Goal: Task Accomplishment & Management: Use online tool/utility

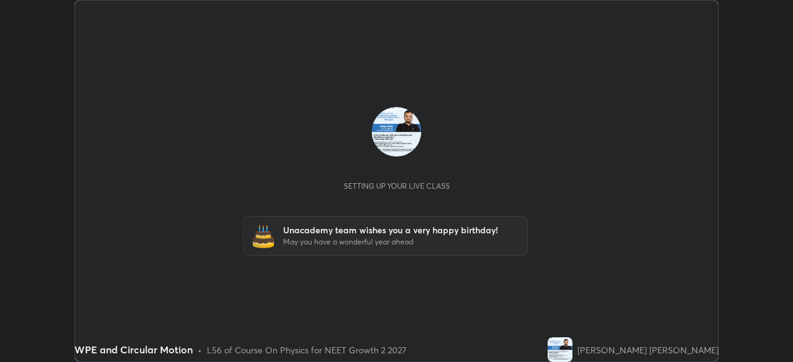
scroll to position [362, 792]
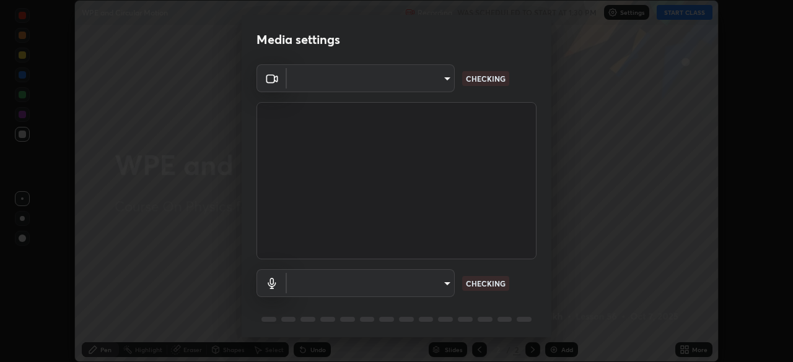
type input "5402053dac797fbd6203b9055fefd71c8703e877445e1219393e3e645ba4b0f2"
click at [439, 284] on body "Erase all WPE and Circular Motion Recording WAS SCHEDULED TO START AT 1:30 PM S…" at bounding box center [396, 181] width 793 height 362
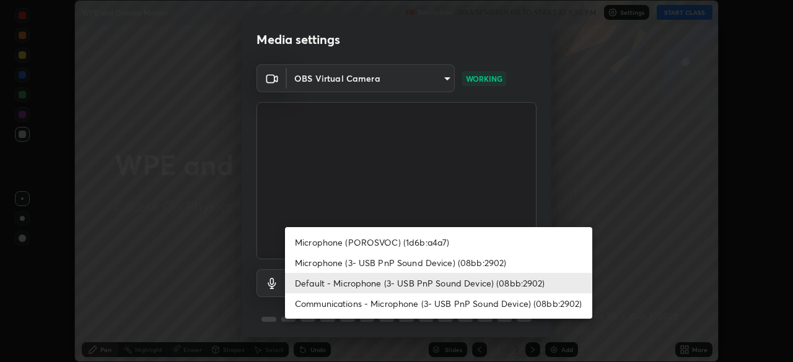
click at [380, 261] on li "Microphone (3- USB PnP Sound Device) (08bb:2902)" at bounding box center [438, 263] width 307 height 20
type input "a3a3097e40d18425eb5f5ea4a7a0b0ef9c34029afdfcc8a89851ecbf290cf957"
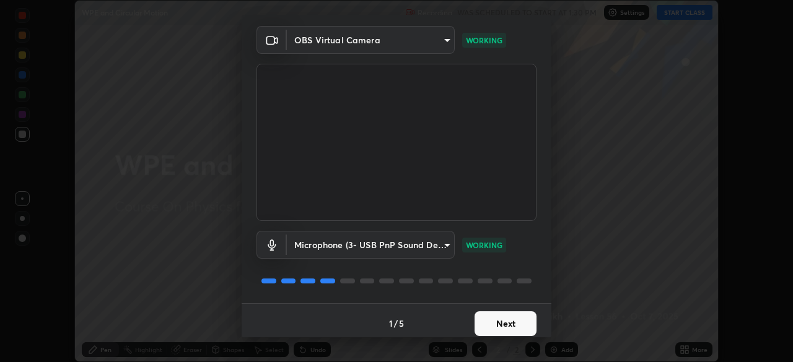
scroll to position [44, 0]
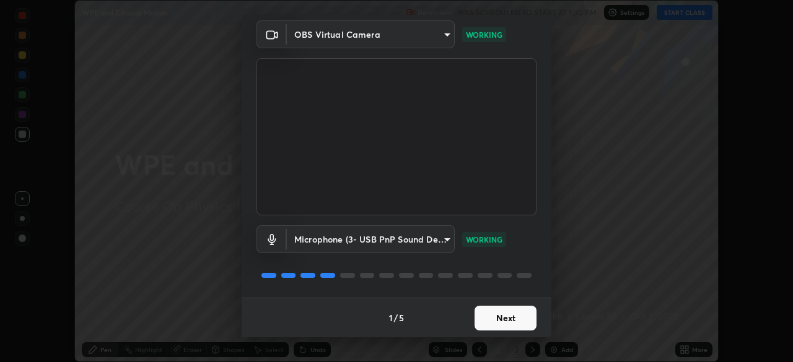
click at [510, 315] on button "Next" at bounding box center [505, 318] width 62 height 25
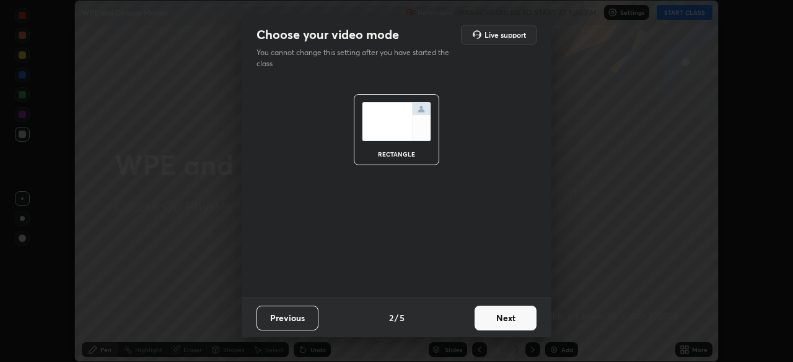
click at [509, 317] on button "Next" at bounding box center [505, 318] width 62 height 25
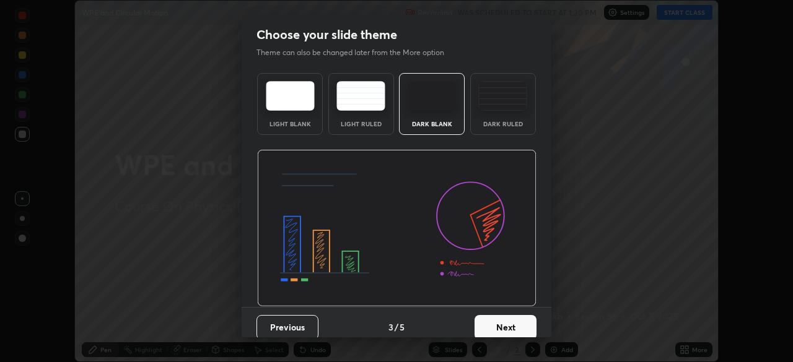
click at [509, 320] on button "Next" at bounding box center [505, 327] width 62 height 25
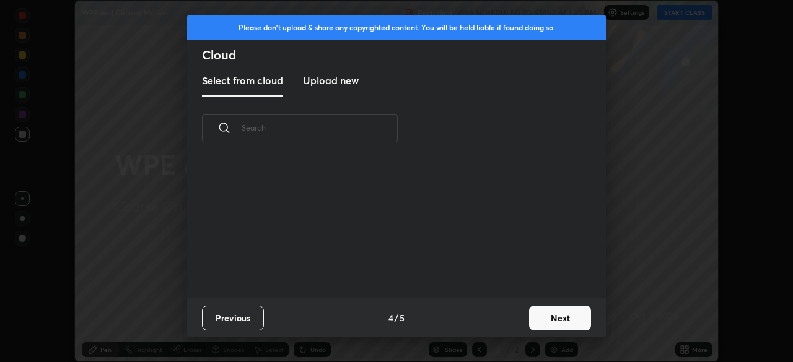
scroll to position [138, 398]
click at [543, 319] on button "Next" at bounding box center [560, 318] width 62 height 25
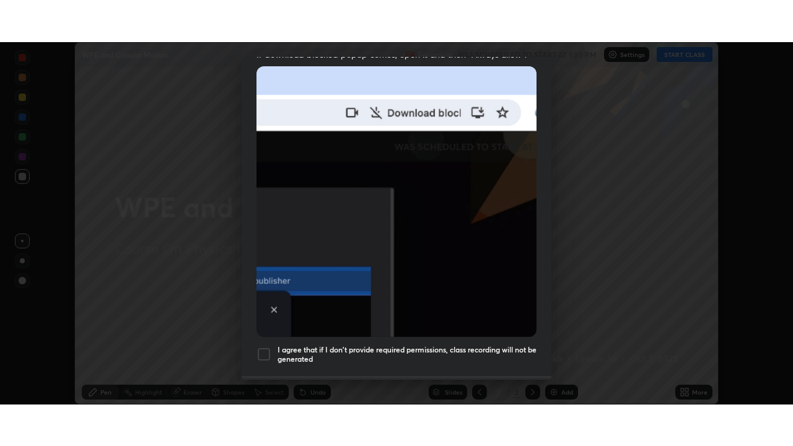
scroll to position [297, 0]
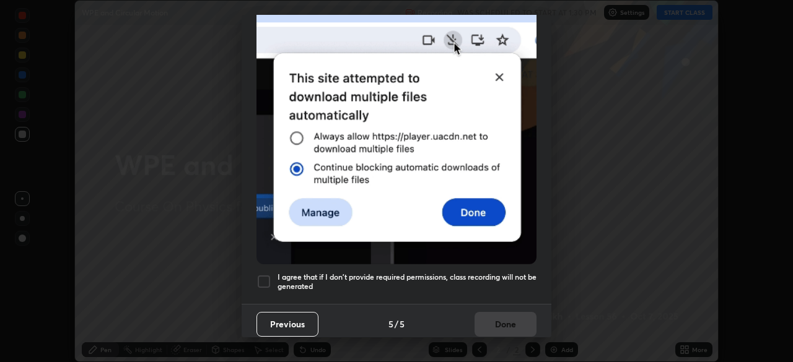
click at [269, 274] on div at bounding box center [263, 281] width 15 height 15
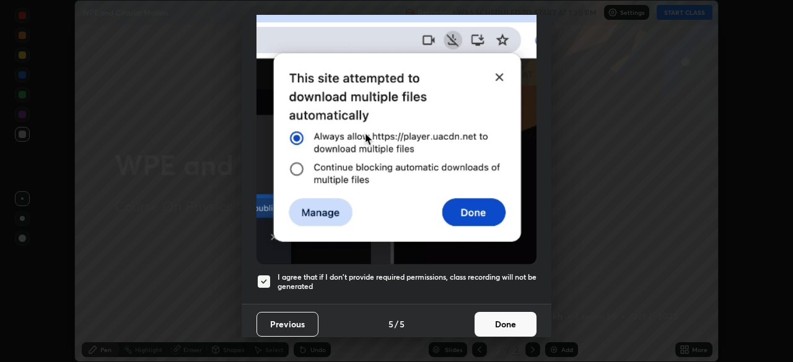
click at [496, 317] on button "Done" at bounding box center [505, 324] width 62 height 25
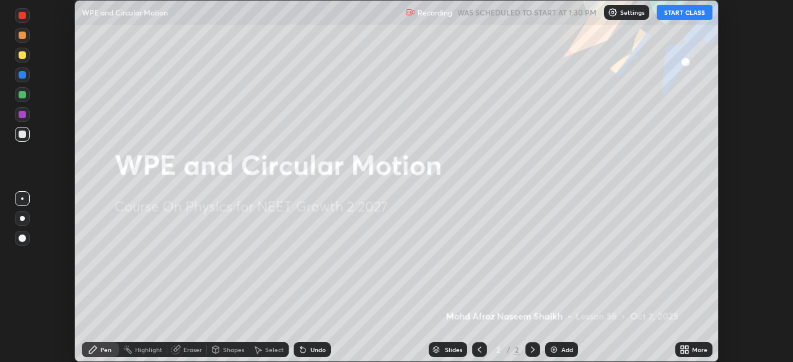
click at [675, 11] on button "START CLASS" at bounding box center [685, 12] width 56 height 15
click at [685, 347] on icon at bounding box center [686, 347] width 3 height 3
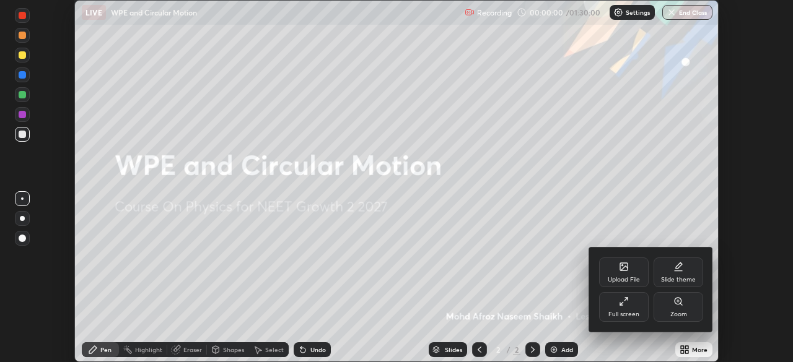
click at [627, 312] on div "Full screen" at bounding box center [623, 315] width 31 height 6
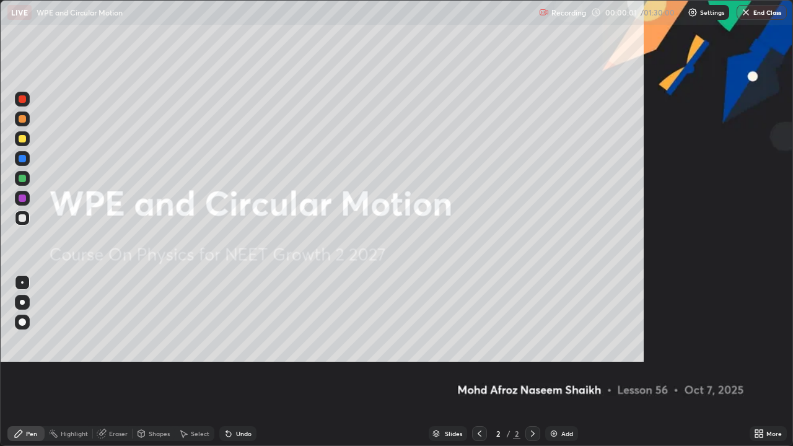
scroll to position [446, 793]
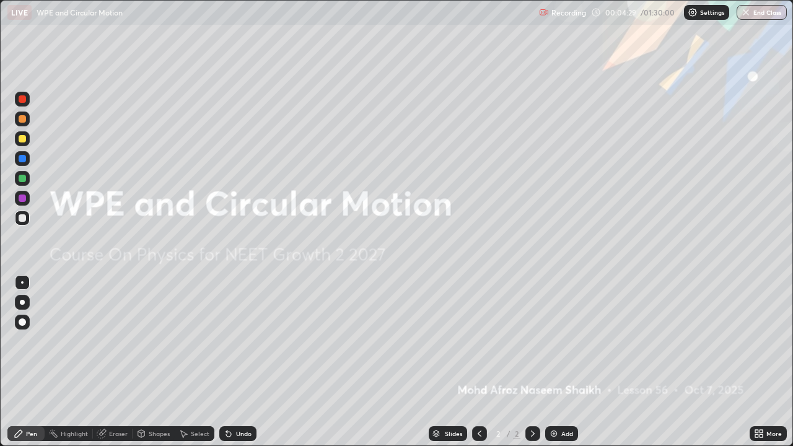
click at [603, 362] on div "Slides 2 / 2 Add" at bounding box center [502, 433] width 493 height 25
click at [241, 362] on div "Undo" at bounding box center [243, 434] width 15 height 6
click at [238, 362] on div "Undo" at bounding box center [243, 434] width 15 height 6
click at [237, 362] on div "Undo" at bounding box center [243, 434] width 15 height 6
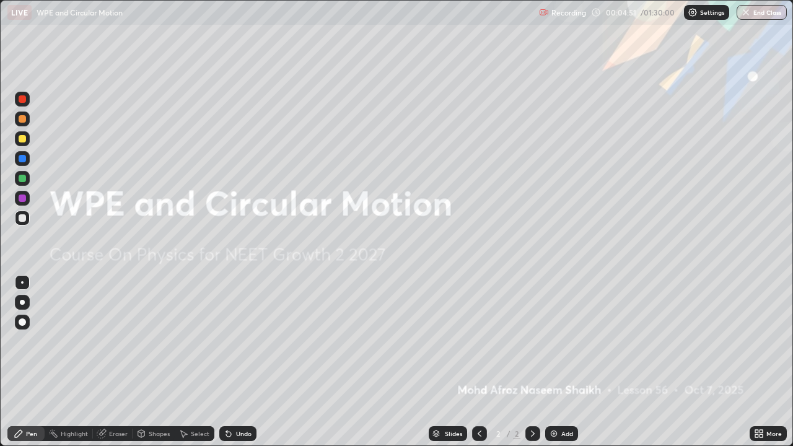
click at [237, 362] on div "Undo" at bounding box center [243, 434] width 15 height 6
click at [239, 362] on div "Undo" at bounding box center [243, 434] width 15 height 6
click at [236, 362] on div "Undo" at bounding box center [243, 434] width 15 height 6
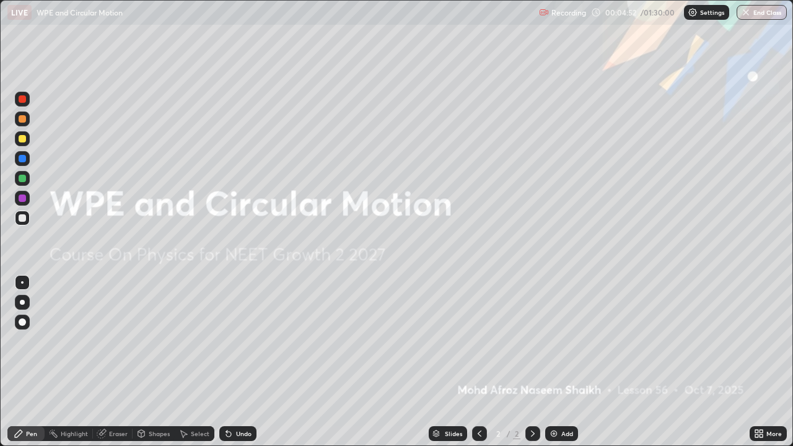
click at [236, 362] on div "Undo" at bounding box center [243, 434] width 15 height 6
click at [226, 362] on icon at bounding box center [226, 431] width 1 height 1
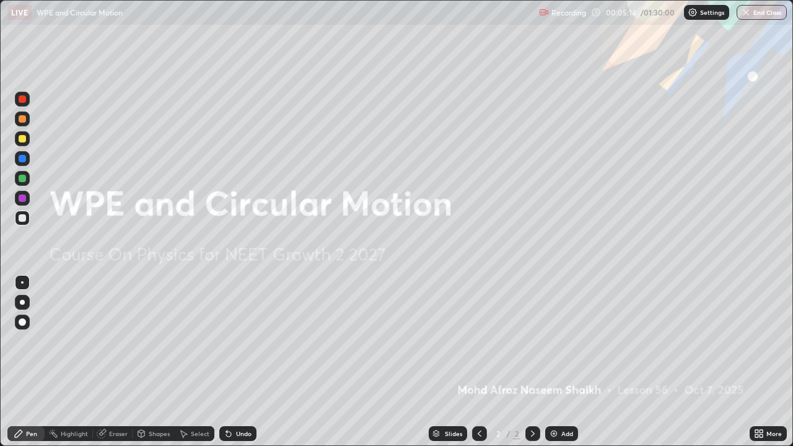
click at [226, 362] on icon at bounding box center [226, 431] width 1 height 1
click at [240, 362] on div "Undo" at bounding box center [243, 434] width 15 height 6
click at [239, 362] on div "Undo" at bounding box center [243, 434] width 15 height 6
click at [237, 362] on div "Undo" at bounding box center [243, 434] width 15 height 6
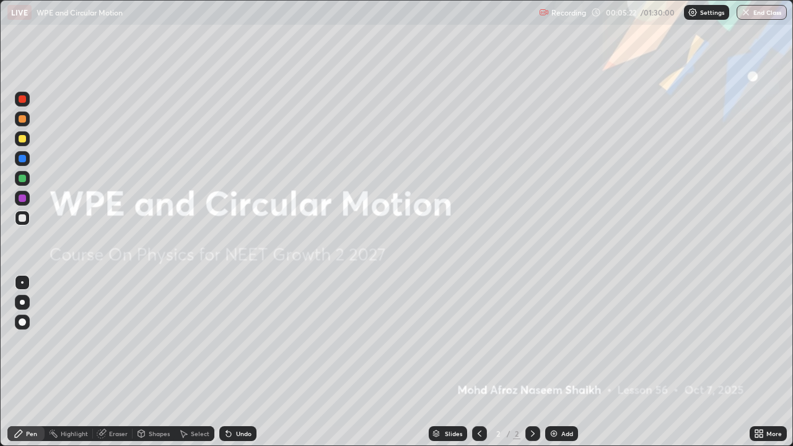
click at [236, 362] on div "Undo" at bounding box center [243, 434] width 15 height 6
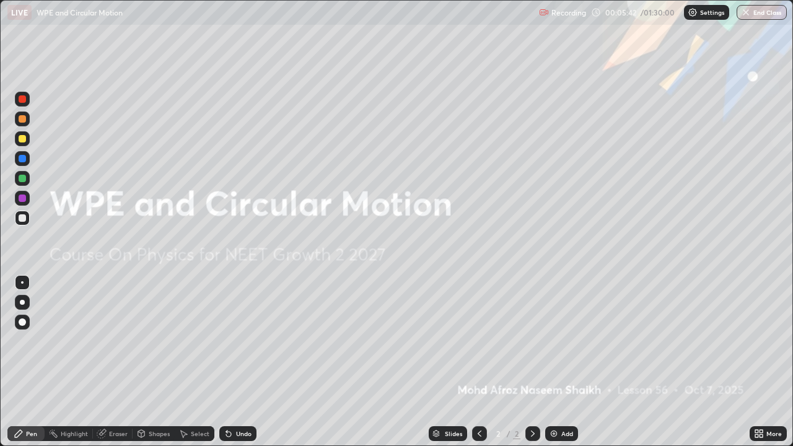
click at [237, 362] on div "Undo" at bounding box center [237, 433] width 37 height 15
click at [236, 362] on div "Undo" at bounding box center [243, 434] width 15 height 6
click at [242, 362] on div "Undo" at bounding box center [243, 434] width 15 height 6
click at [244, 362] on div "Undo" at bounding box center [243, 434] width 15 height 6
click at [247, 362] on div "Undo" at bounding box center [243, 434] width 15 height 6
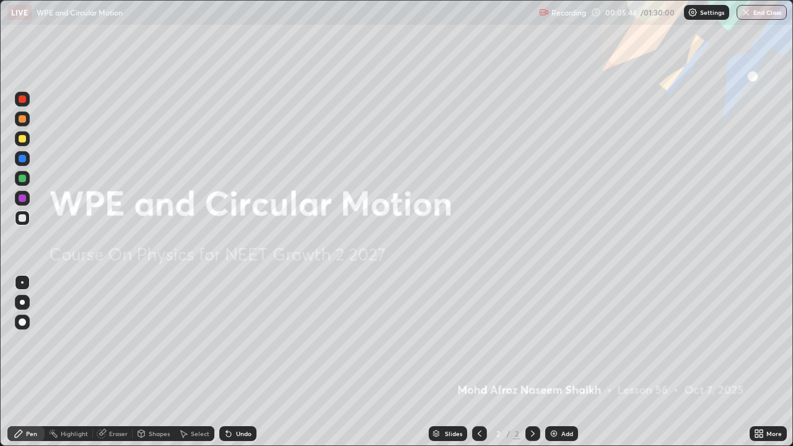
click at [251, 362] on div "Undo" at bounding box center [237, 433] width 37 height 15
click at [252, 362] on div "Undo" at bounding box center [237, 433] width 37 height 15
click at [250, 362] on div "Undo" at bounding box center [243, 434] width 15 height 6
click at [241, 362] on div "Undo" at bounding box center [243, 434] width 15 height 6
click at [244, 362] on div "Undo" at bounding box center [243, 434] width 15 height 6
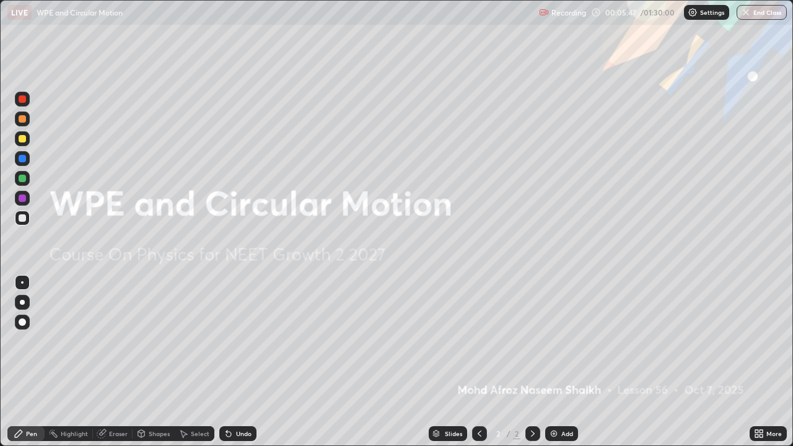
click at [246, 362] on div "Undo" at bounding box center [243, 434] width 15 height 6
click at [248, 362] on div "Undo" at bounding box center [243, 434] width 15 height 6
click at [247, 362] on div "Undo" at bounding box center [243, 434] width 15 height 6
click at [248, 362] on div "Undo" at bounding box center [243, 434] width 15 height 6
click at [247, 362] on div "Undo" at bounding box center [243, 434] width 15 height 6
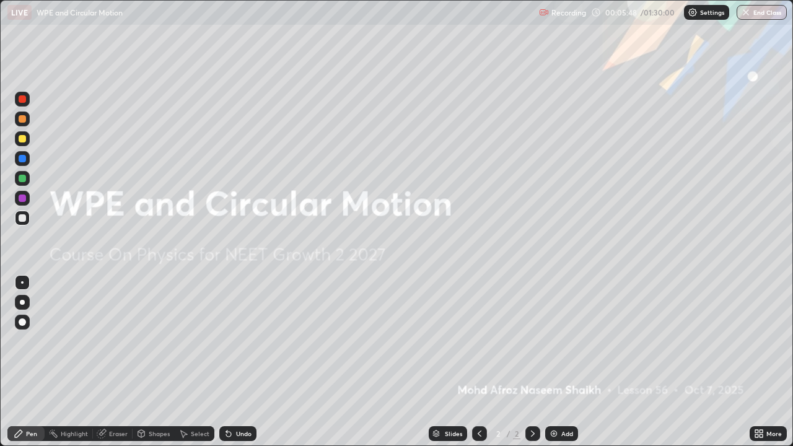
click at [247, 362] on div "Undo" at bounding box center [243, 434] width 15 height 6
click at [246, 362] on div "Undo" at bounding box center [243, 434] width 15 height 6
click at [244, 362] on div "Undo" at bounding box center [243, 434] width 15 height 6
click at [245, 362] on div "Undo" at bounding box center [243, 434] width 15 height 6
click at [247, 362] on div "Undo" at bounding box center [243, 434] width 15 height 6
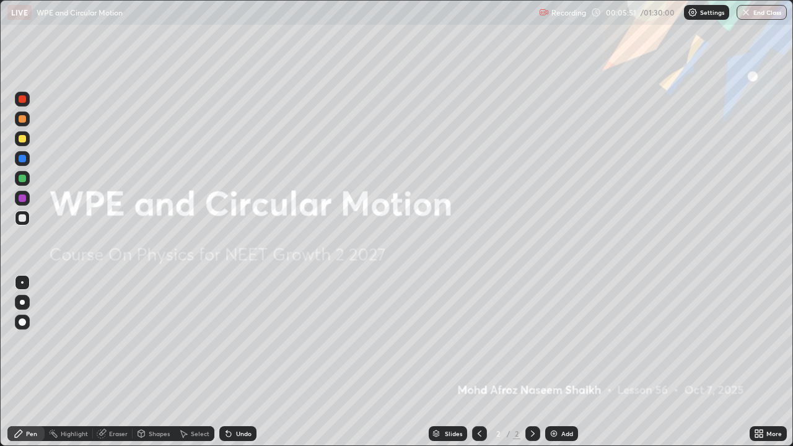
click at [248, 362] on div "Undo" at bounding box center [243, 434] width 15 height 6
click at [249, 362] on div "Undo" at bounding box center [243, 434] width 15 height 6
click at [247, 362] on div "Undo" at bounding box center [243, 434] width 15 height 6
click at [113, 362] on div "Eraser" at bounding box center [118, 434] width 19 height 6
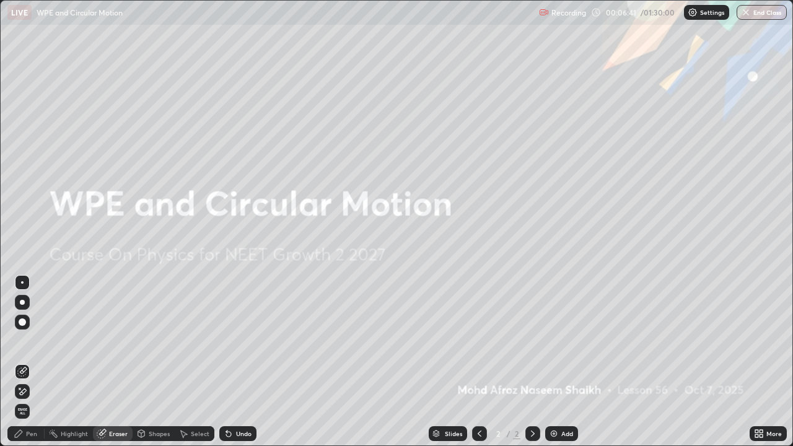
click at [38, 362] on div "Pen" at bounding box center [25, 433] width 37 height 15
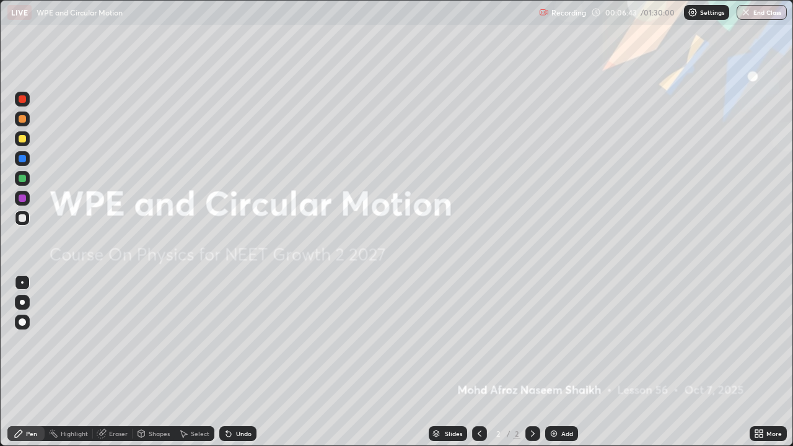
click at [24, 180] on div at bounding box center [22, 178] width 7 height 7
click at [104, 362] on icon at bounding box center [102, 434] width 10 height 10
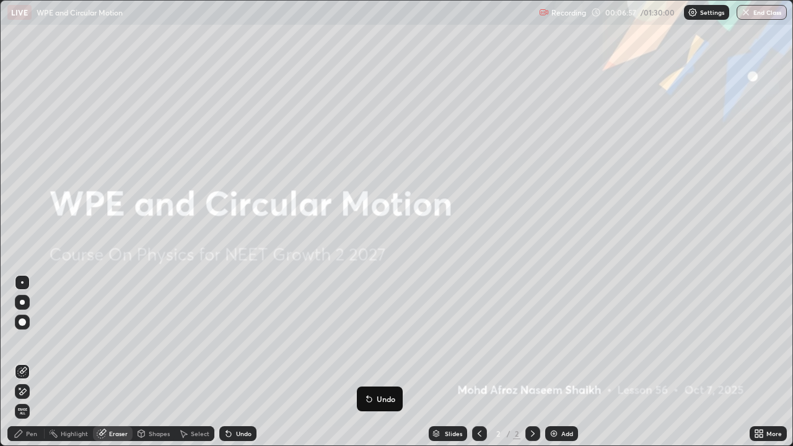
click at [383, 362] on button "Undo" at bounding box center [380, 398] width 36 height 15
